Goal: Task Accomplishment & Management: Use online tool/utility

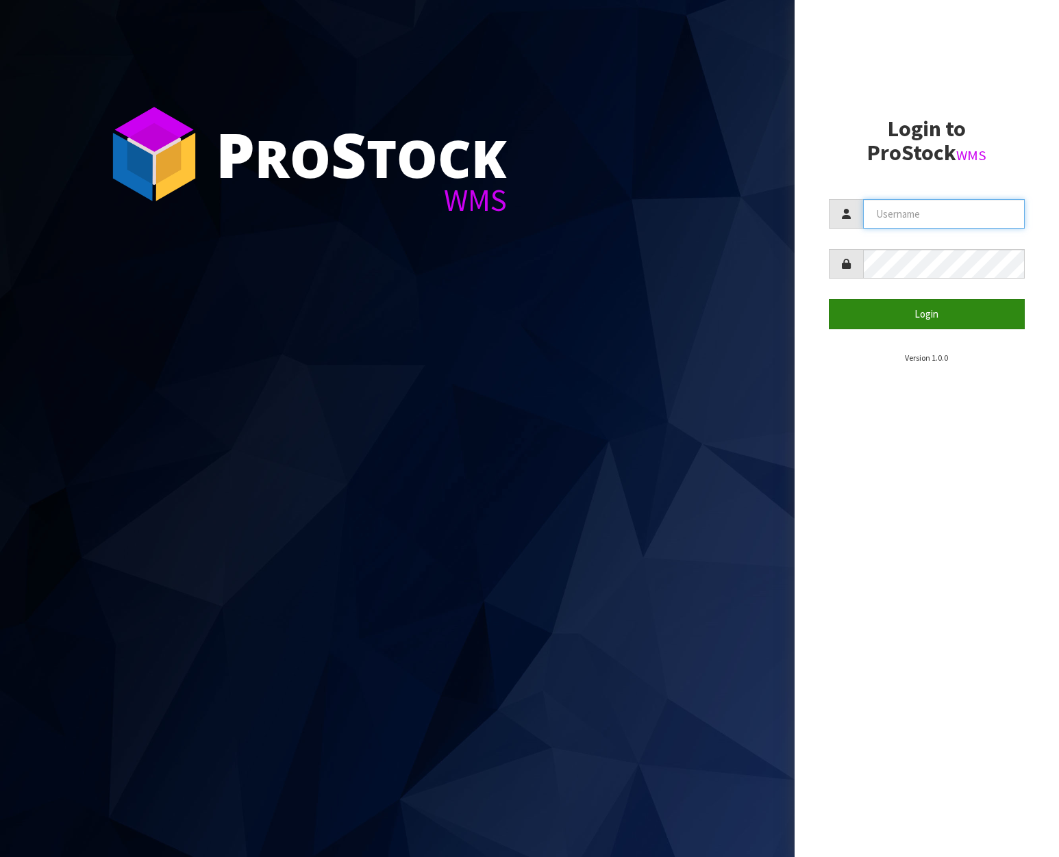
type input "[EMAIL_ADDRESS][DOMAIN_NAME]"
click at [836, 312] on button "Login" at bounding box center [927, 313] width 197 height 29
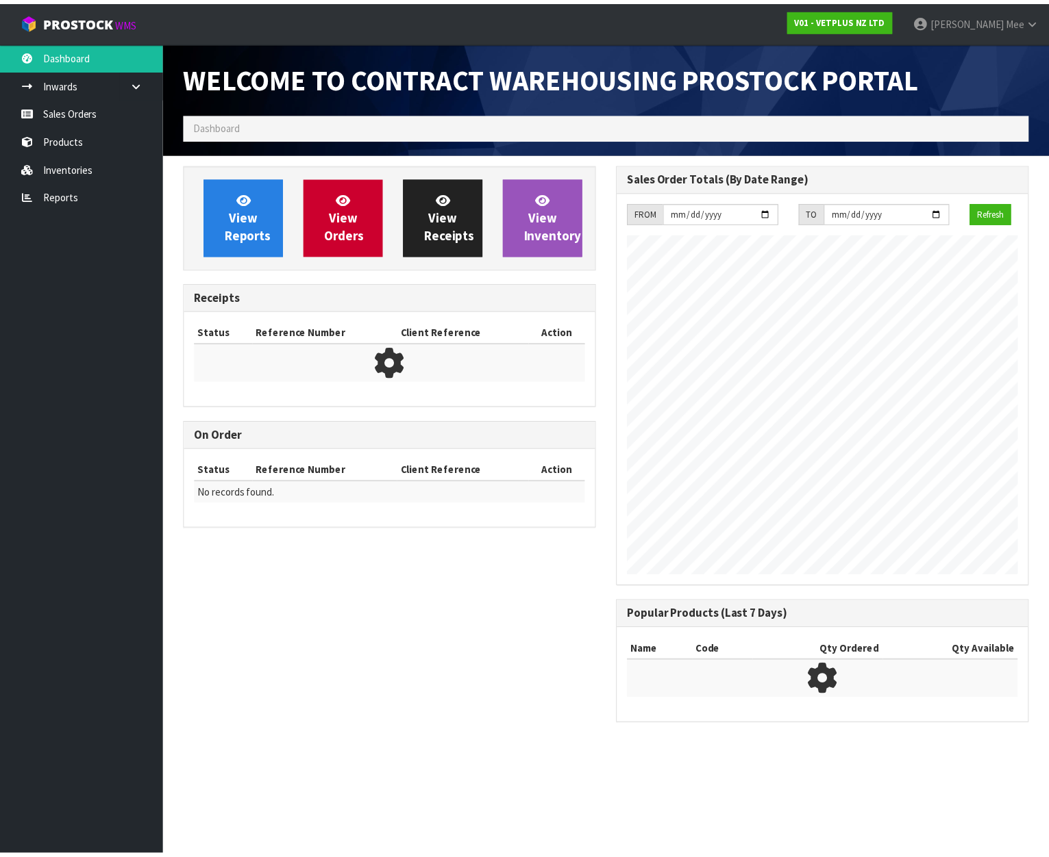
scroll to position [760, 431]
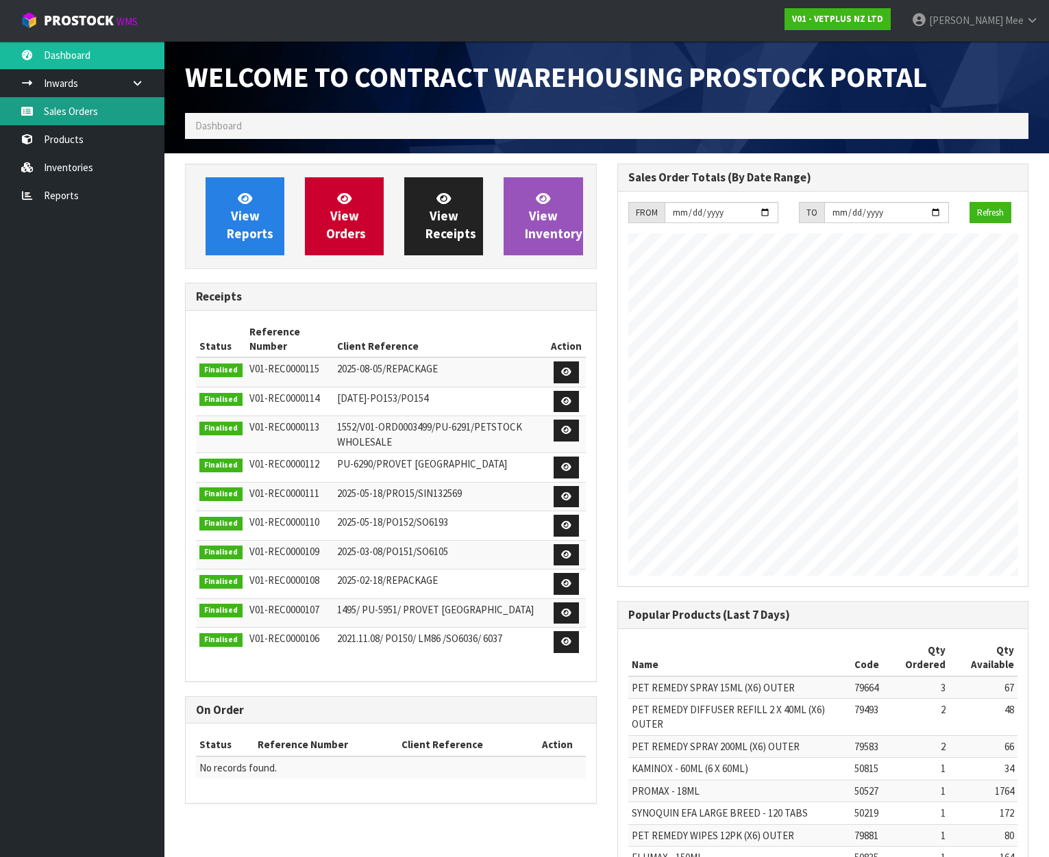
click at [60, 103] on link "Sales Orders" at bounding box center [82, 111] width 164 height 28
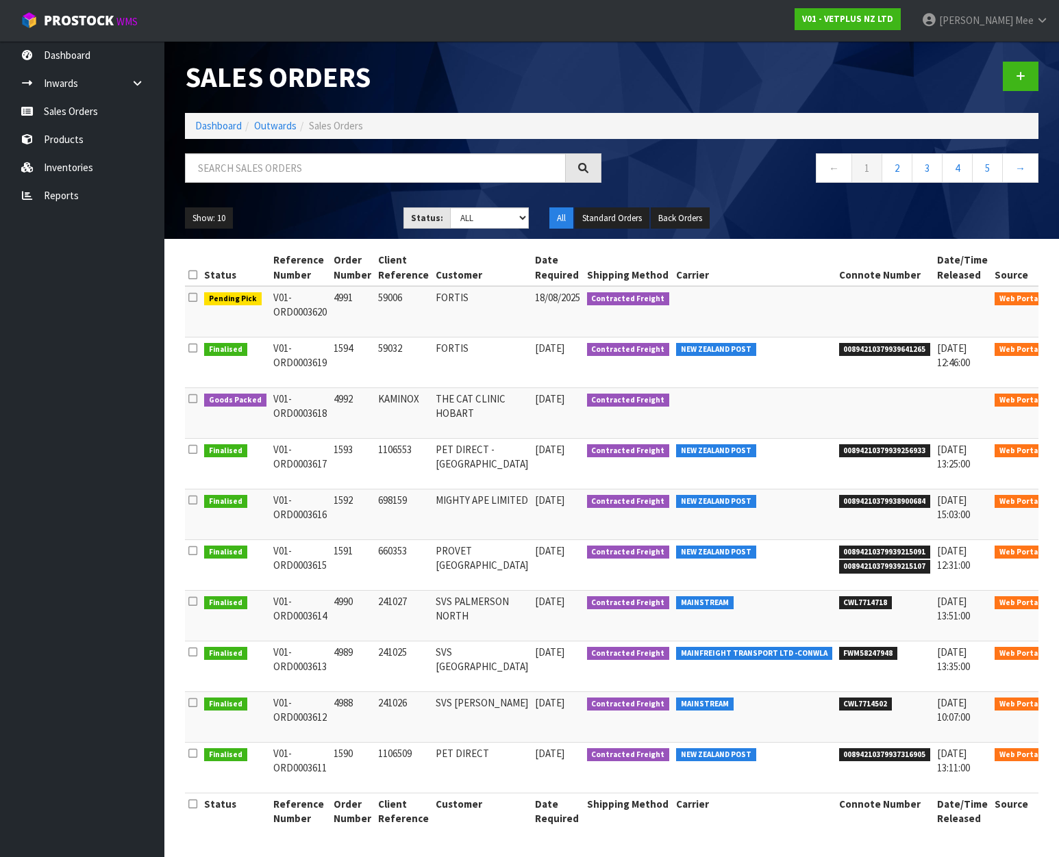
drag, startPoint x: 55, startPoint y: 201, endPoint x: 88, endPoint y: 547, distance: 347.4
click at [88, 547] on ul "Dashboard Inwards Purchase Orders Receipts Sales Orders Products Inventories Re…" at bounding box center [82, 449] width 164 height 816
click at [57, 183] on link "Reports" at bounding box center [82, 195] width 164 height 28
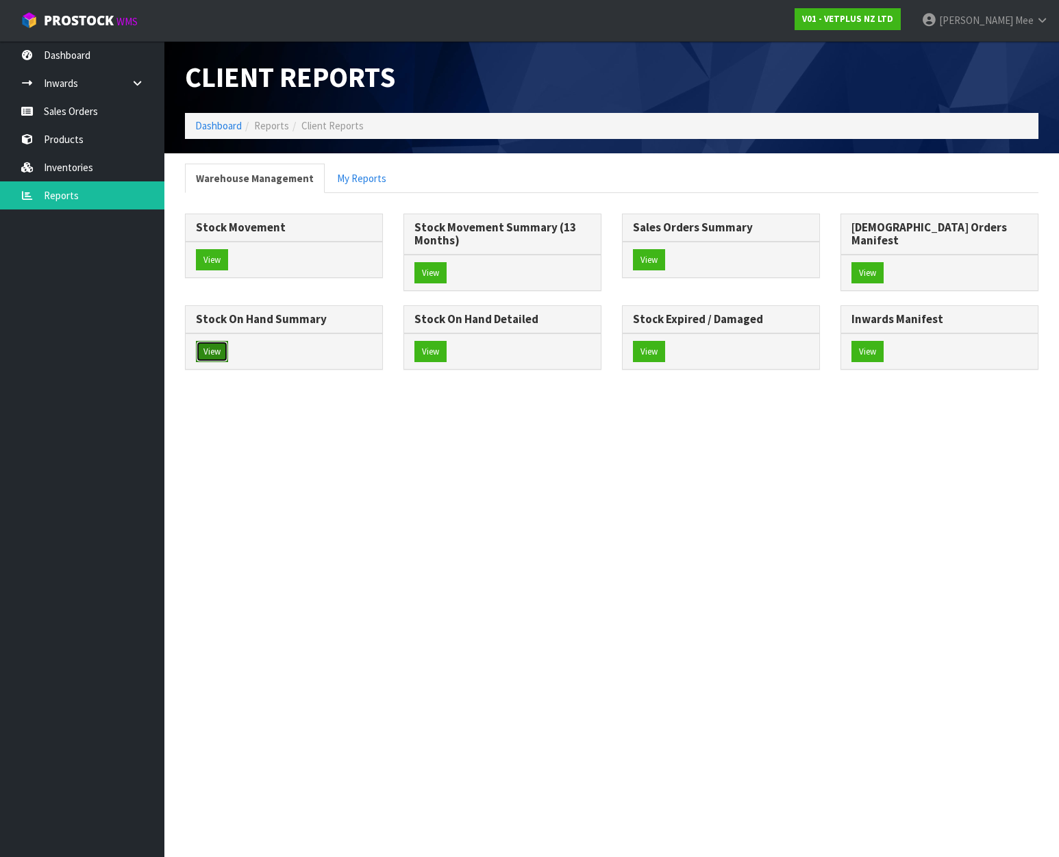
click at [228, 341] on button "View" at bounding box center [212, 352] width 32 height 22
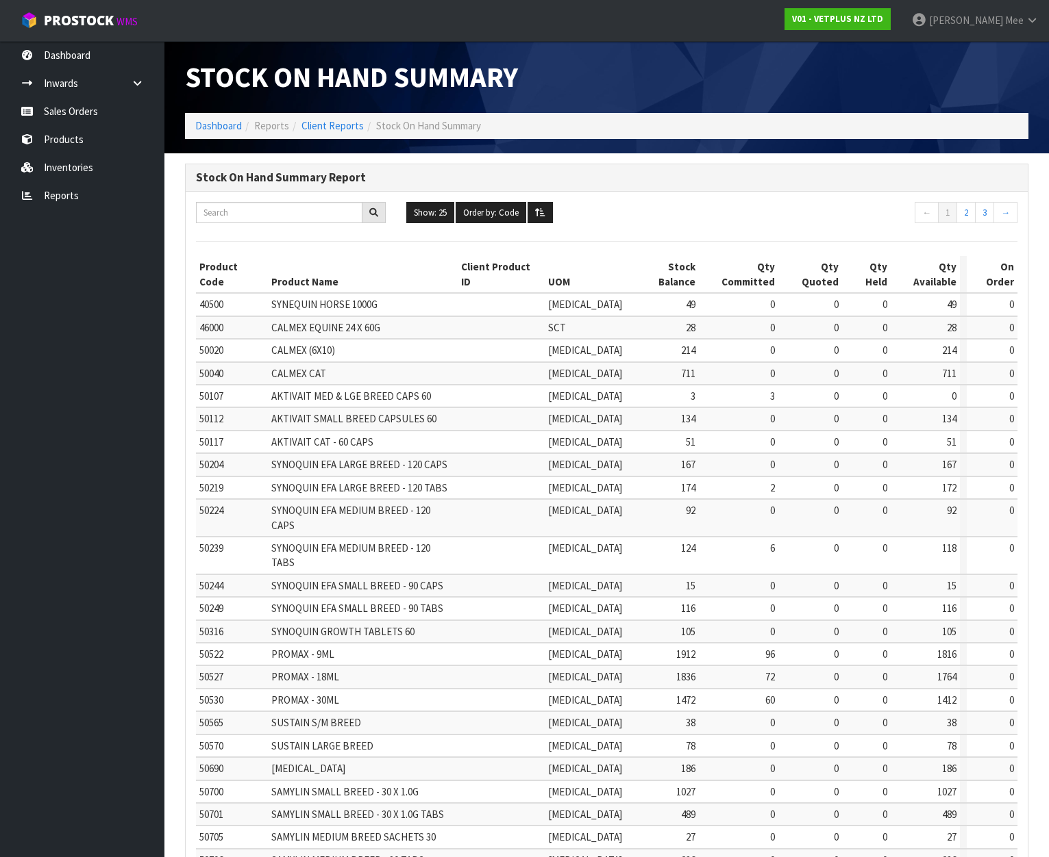
scroll to position [101, 0]
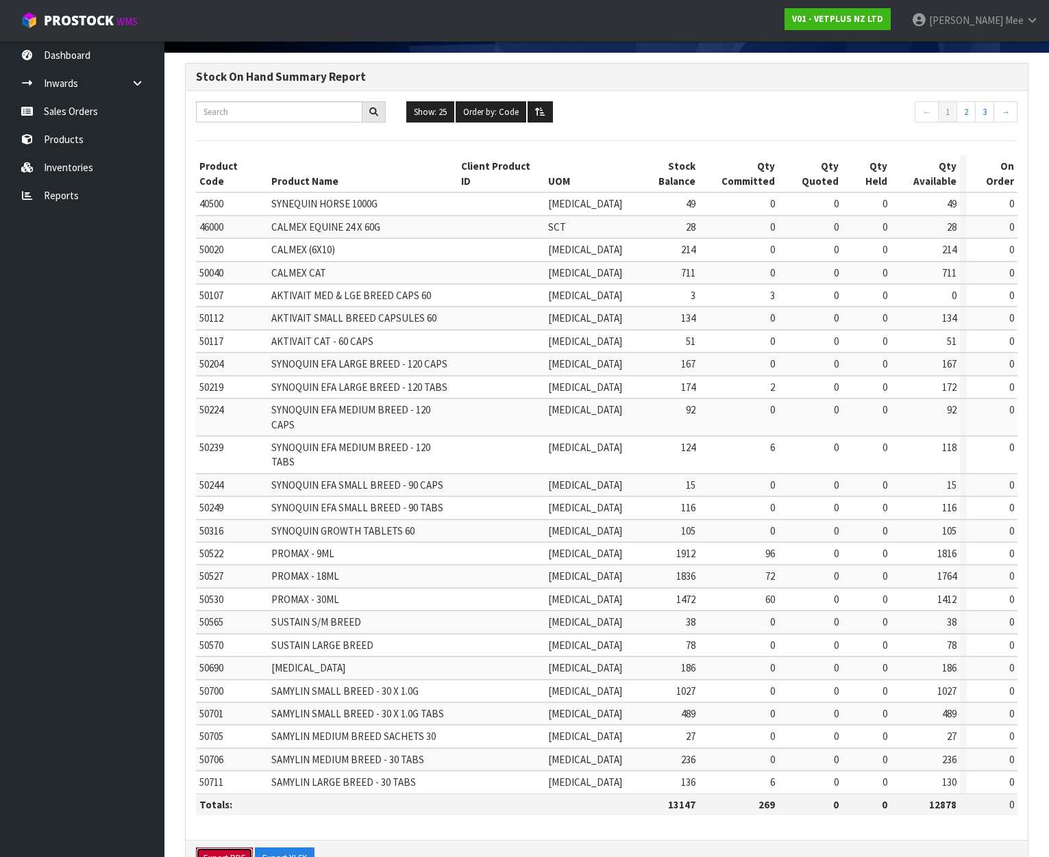
click at [214, 848] on button "Export PDF" at bounding box center [224, 859] width 57 height 22
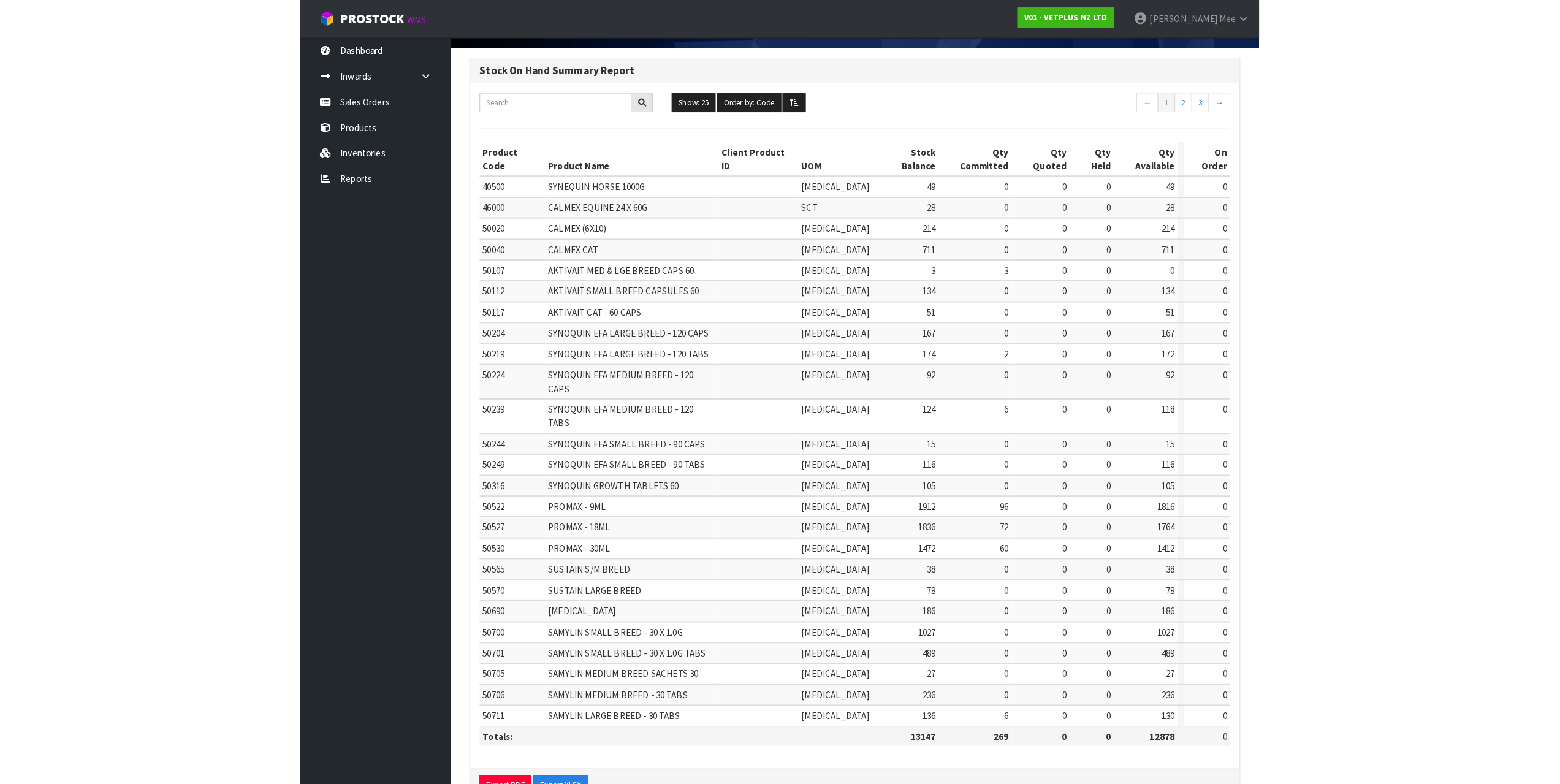
scroll to position [74, 0]
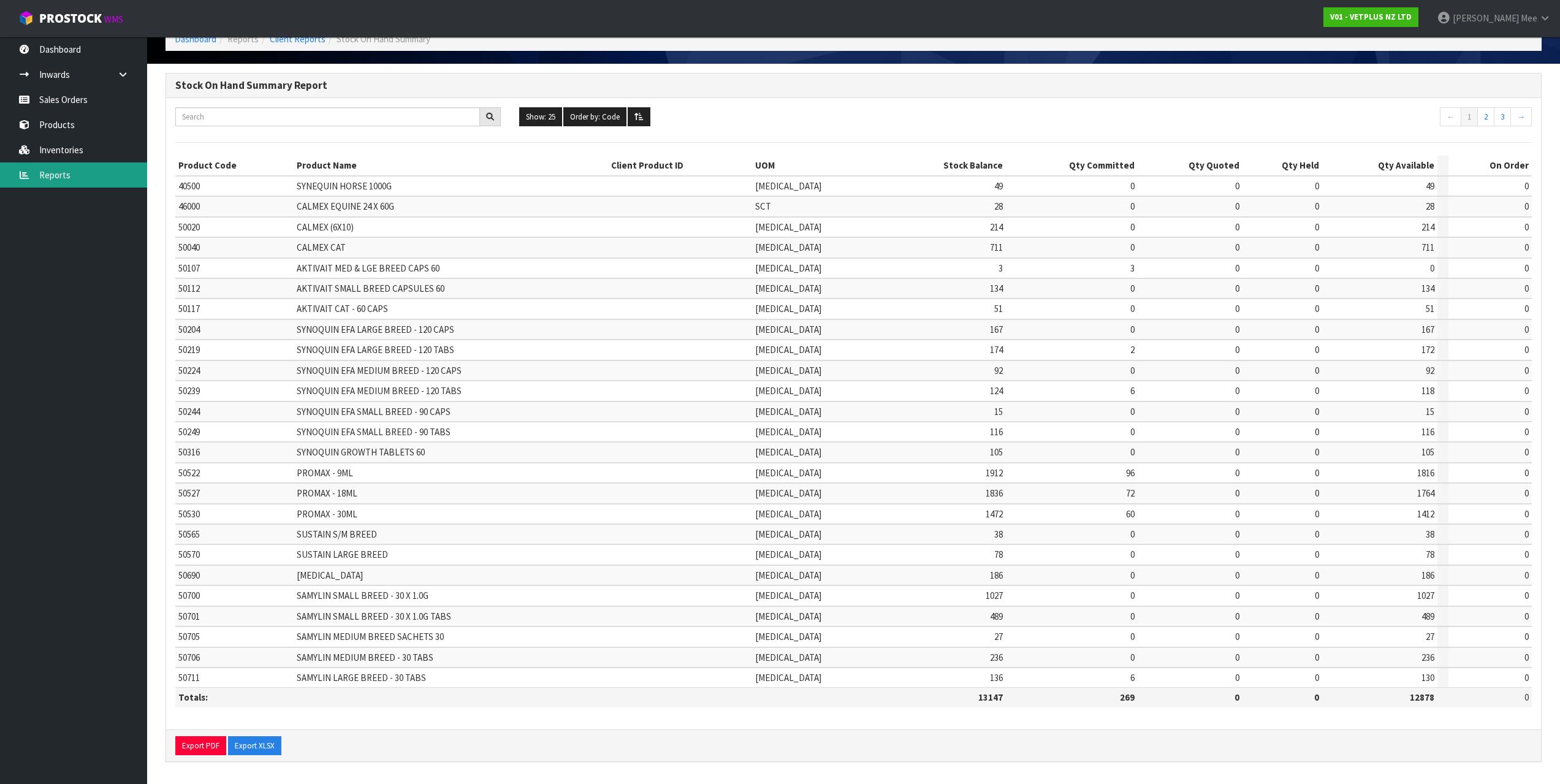
click at [36, 186] on link "Reports" at bounding box center [73, 175] width 147 height 25
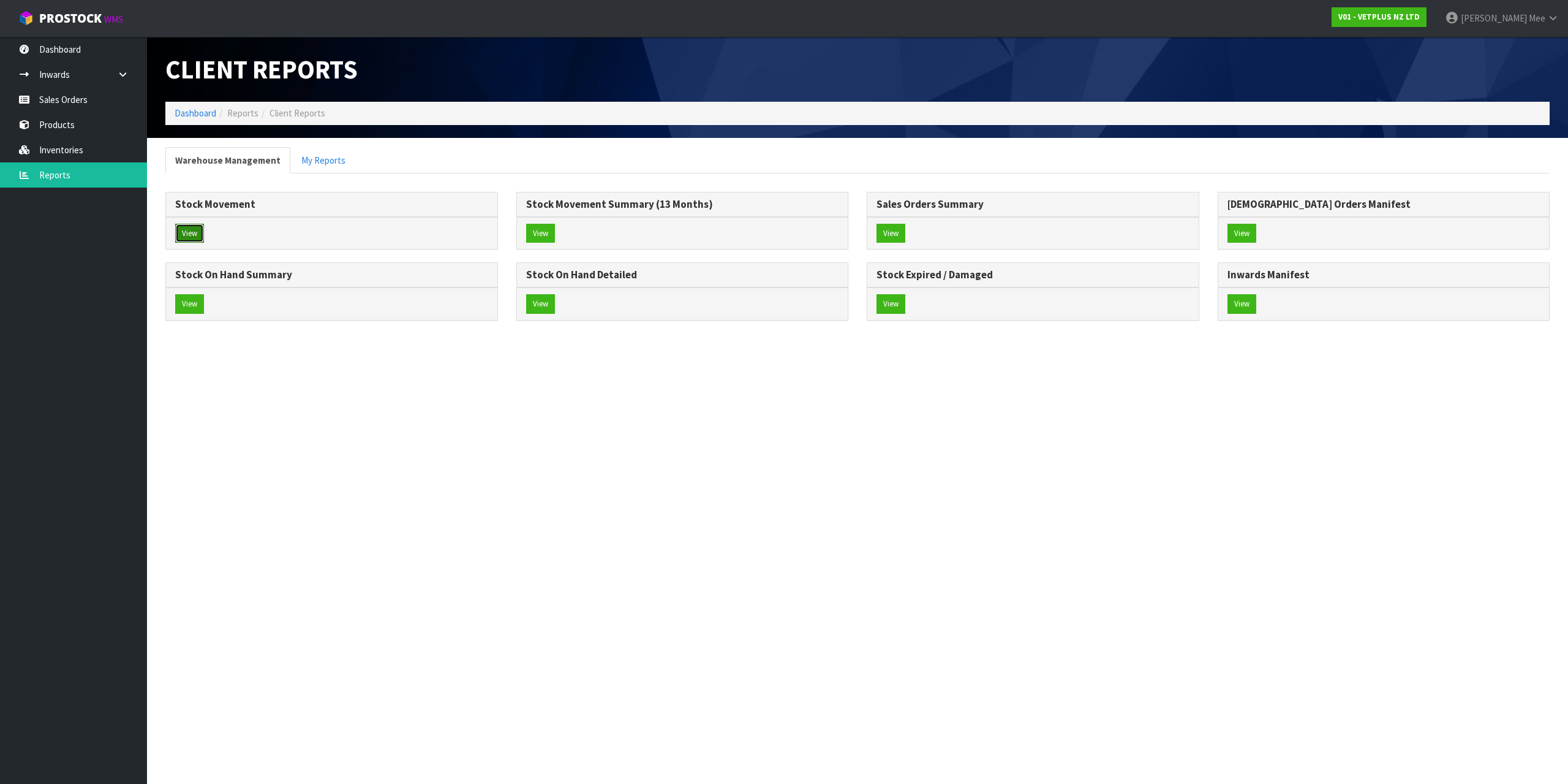
click at [196, 228] on button "View" at bounding box center [190, 234] width 29 height 20
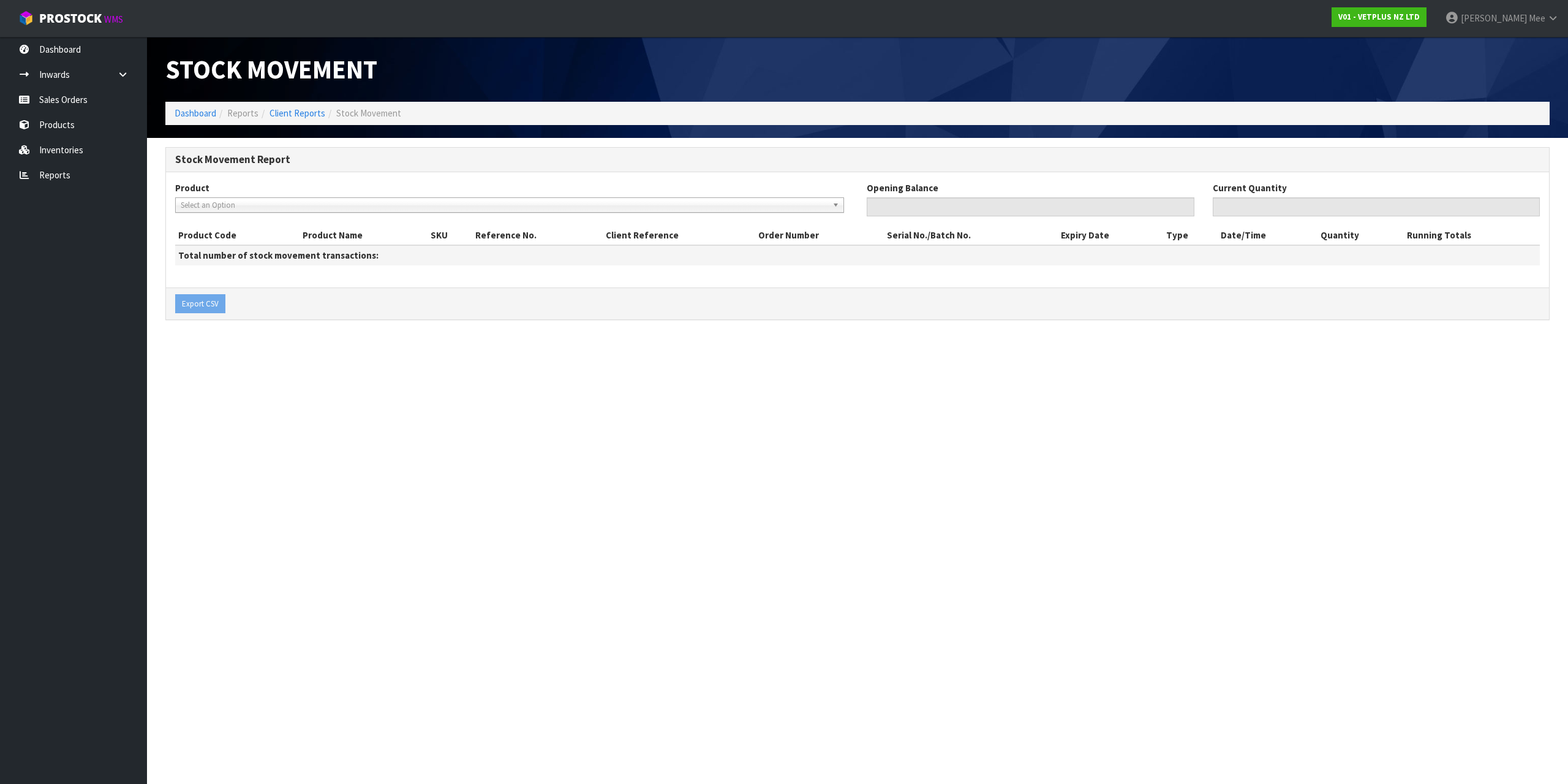
click at [221, 208] on span "Select an Option" at bounding box center [504, 205] width 647 height 14
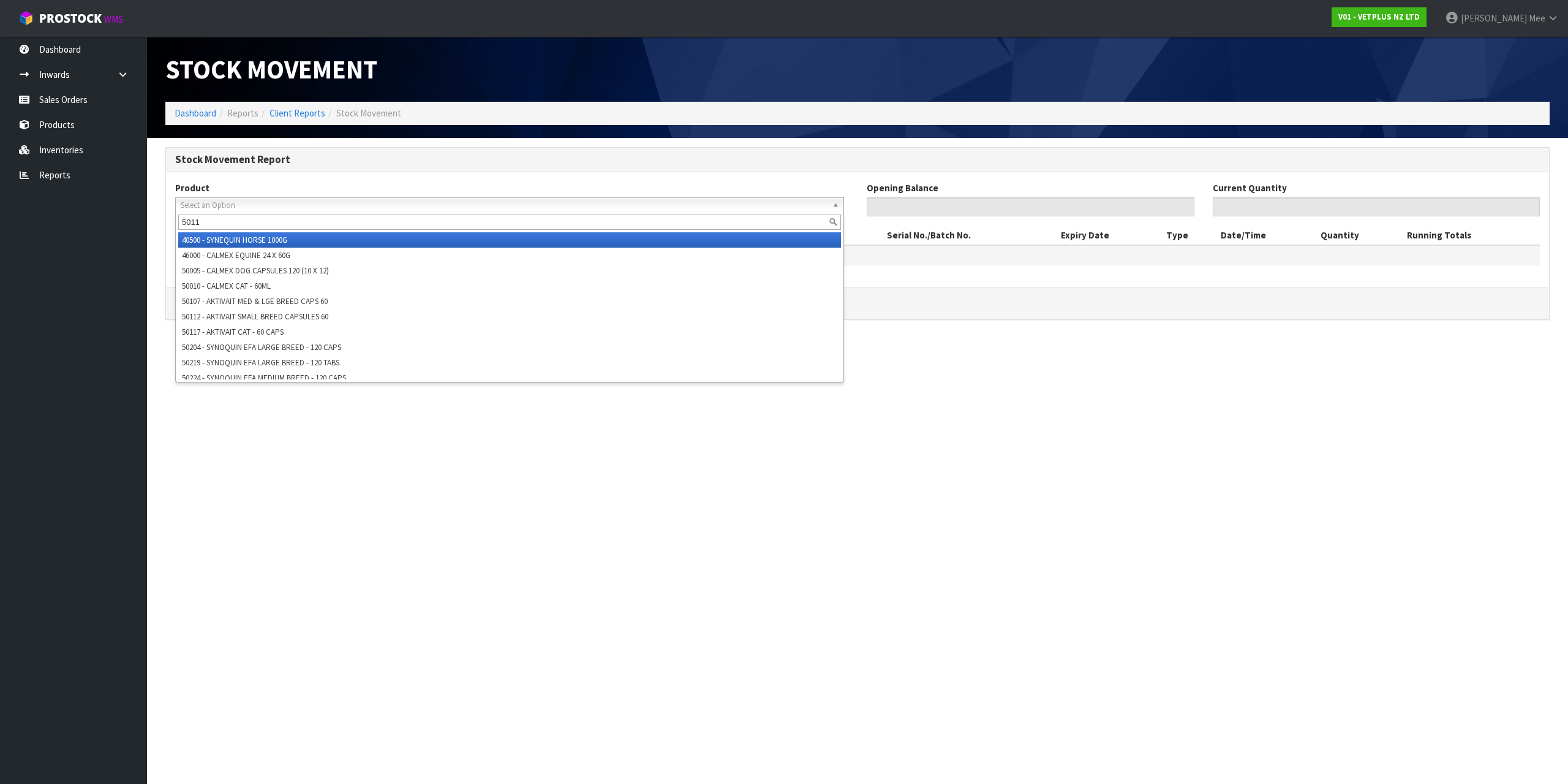
type input "50112"
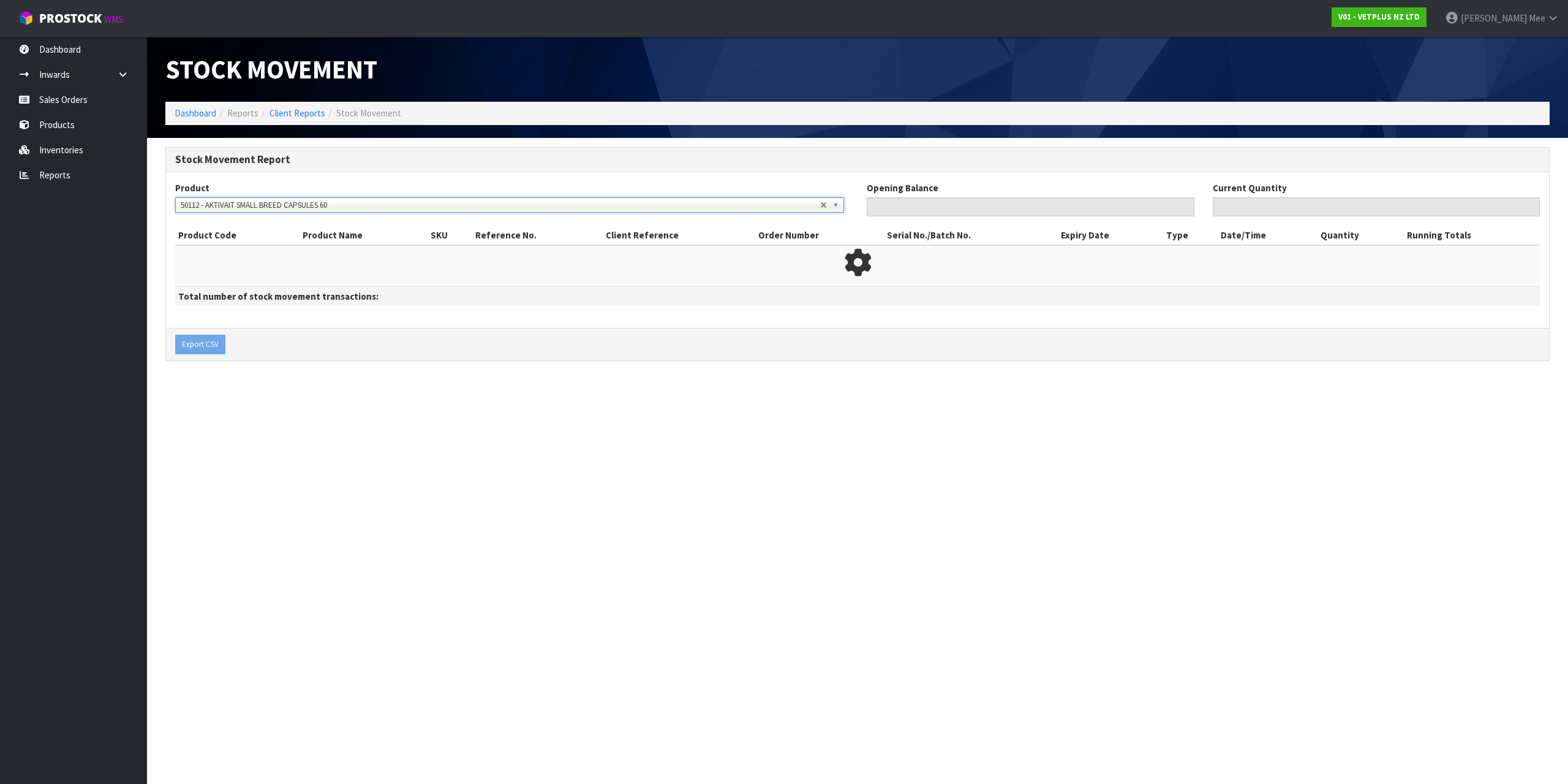
type input "188"
type input "134"
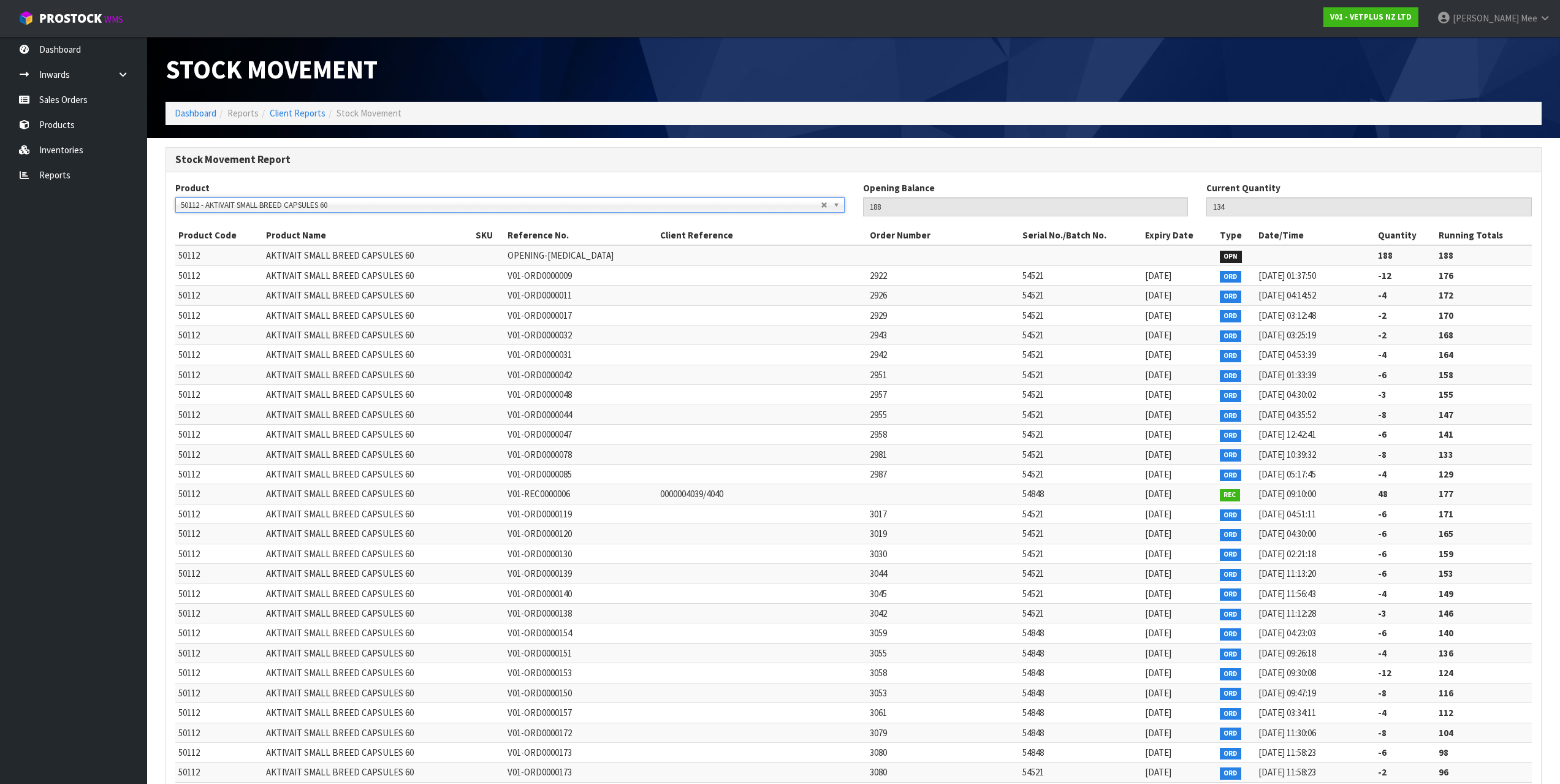
click at [243, 203] on span "50112 - AKTIVAIT SMALL BREED CAPSULES 60" at bounding box center [500, 205] width 640 height 14
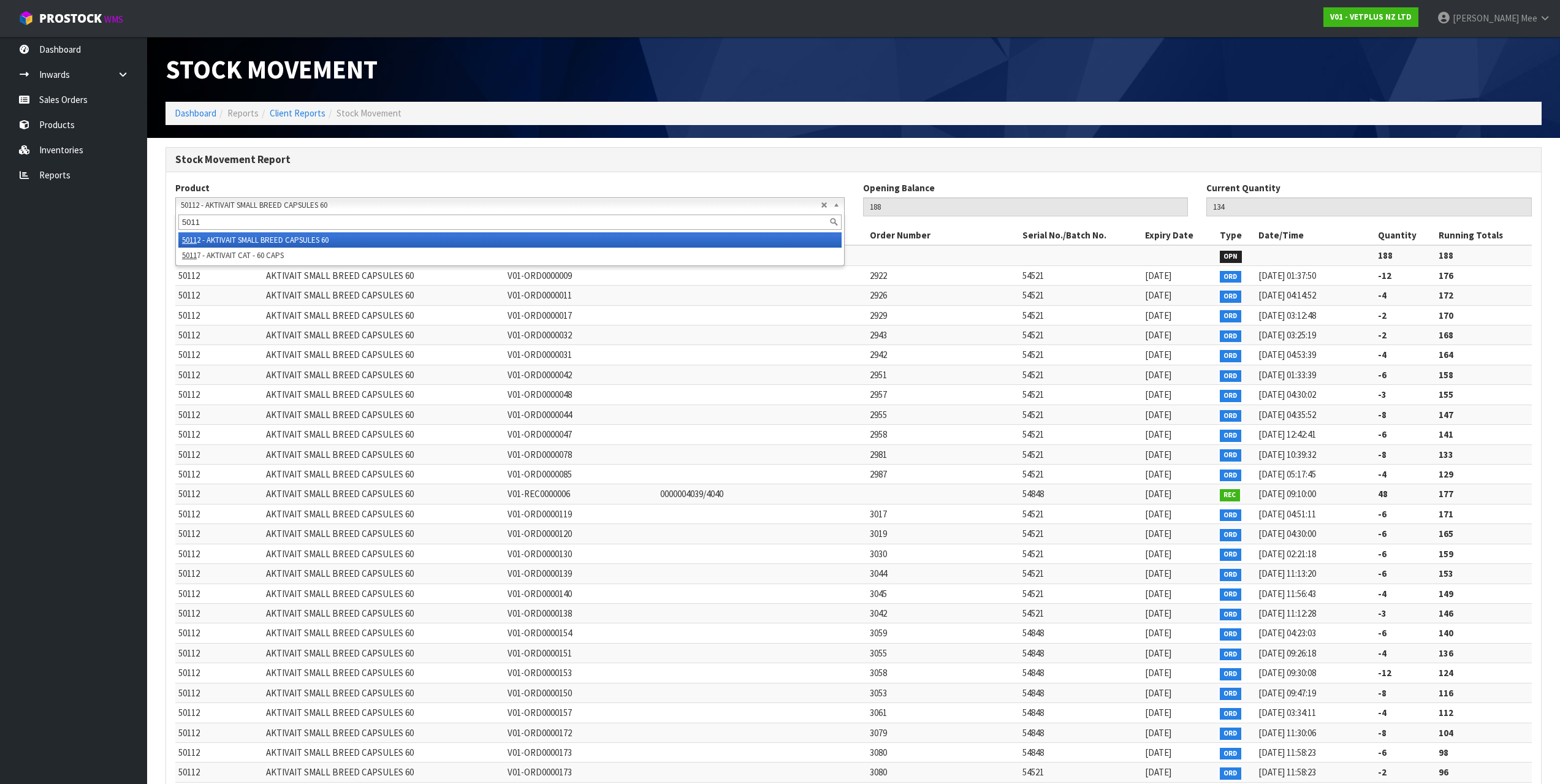
type input "50117"
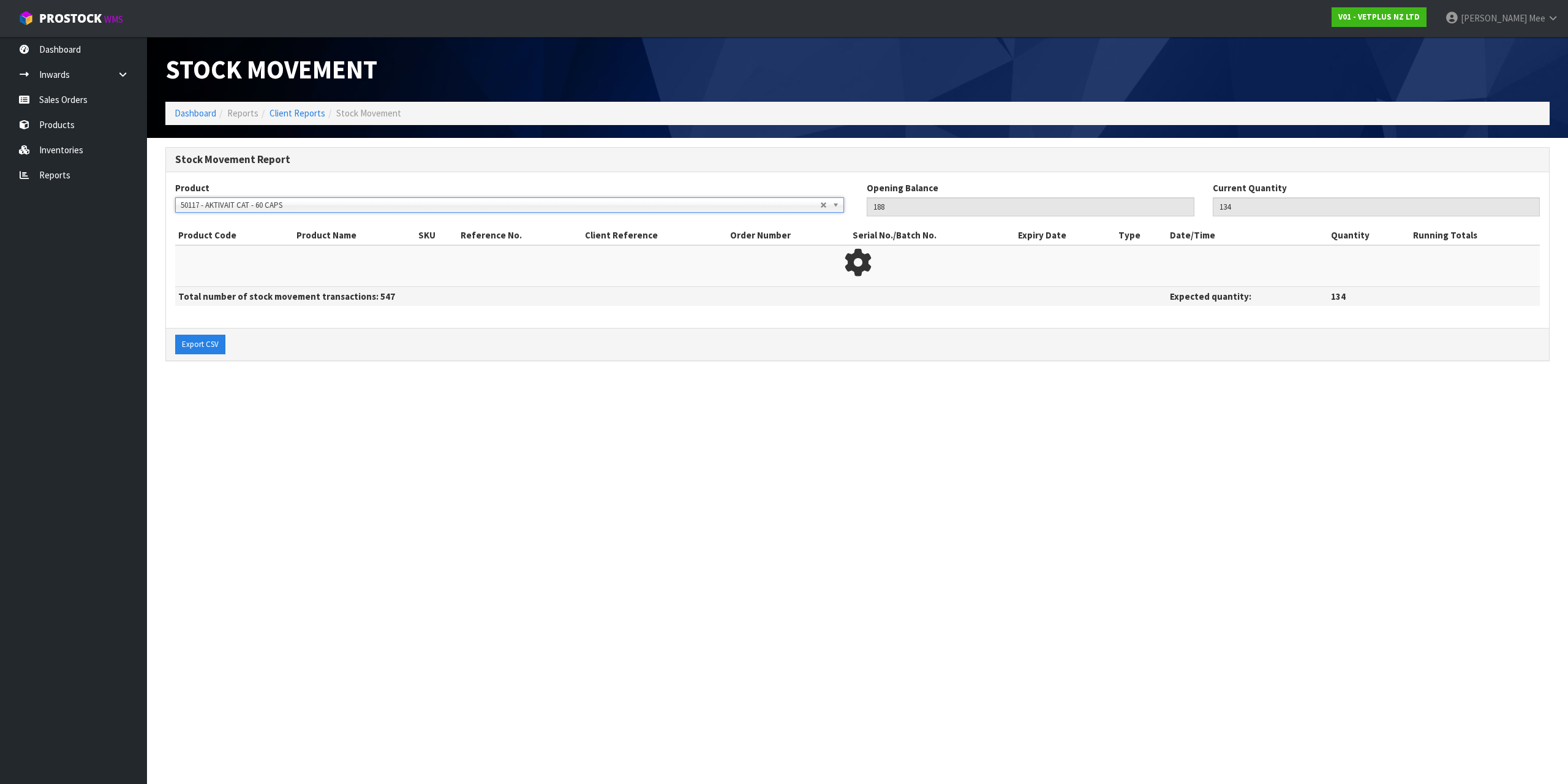
type input "123"
type input "51"
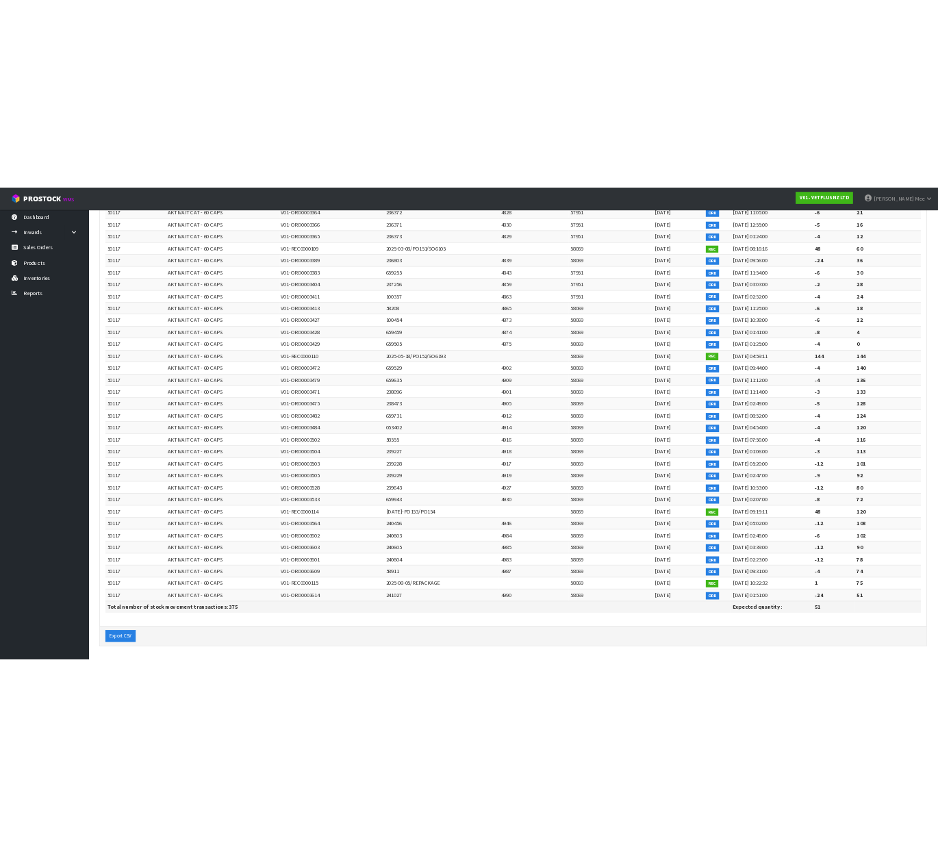
scroll to position [17839, 0]
